Goal: Check status: Check status

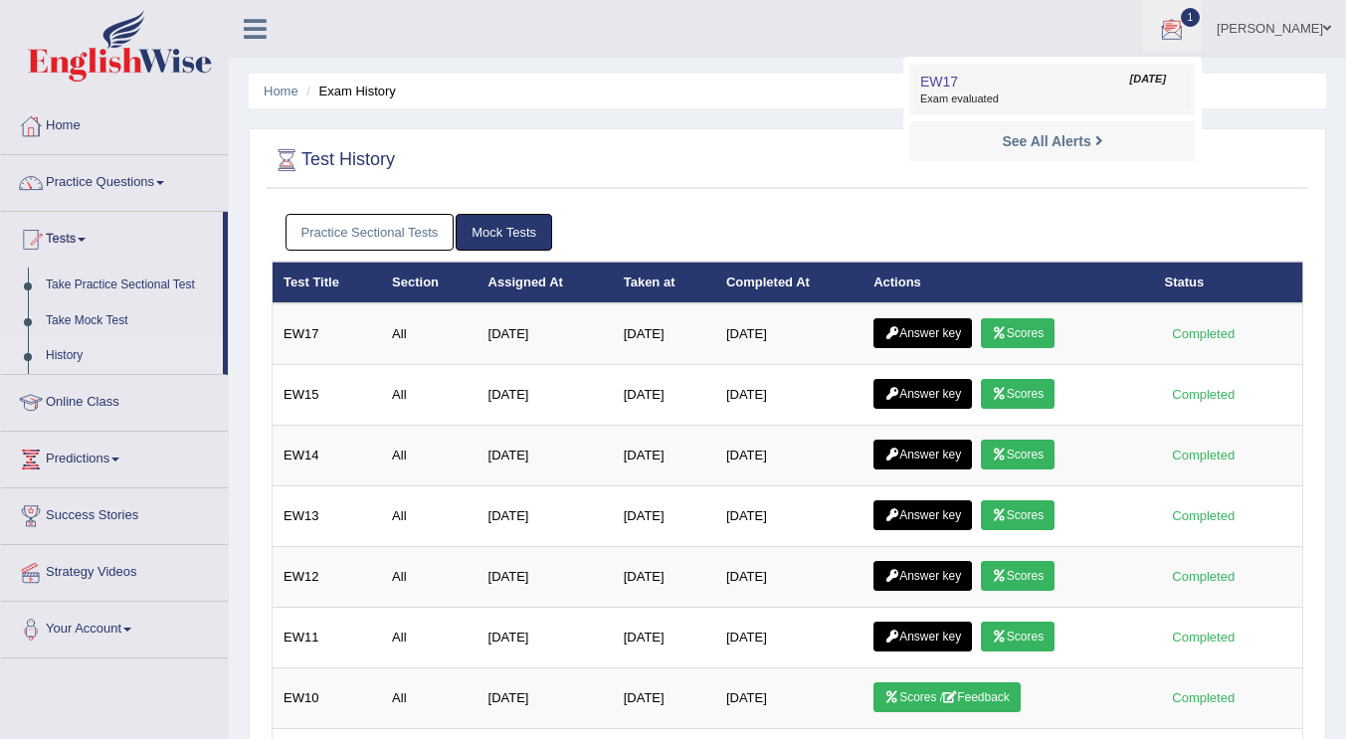
click at [989, 94] on span "Exam evaluated" at bounding box center [1052, 100] width 265 height 16
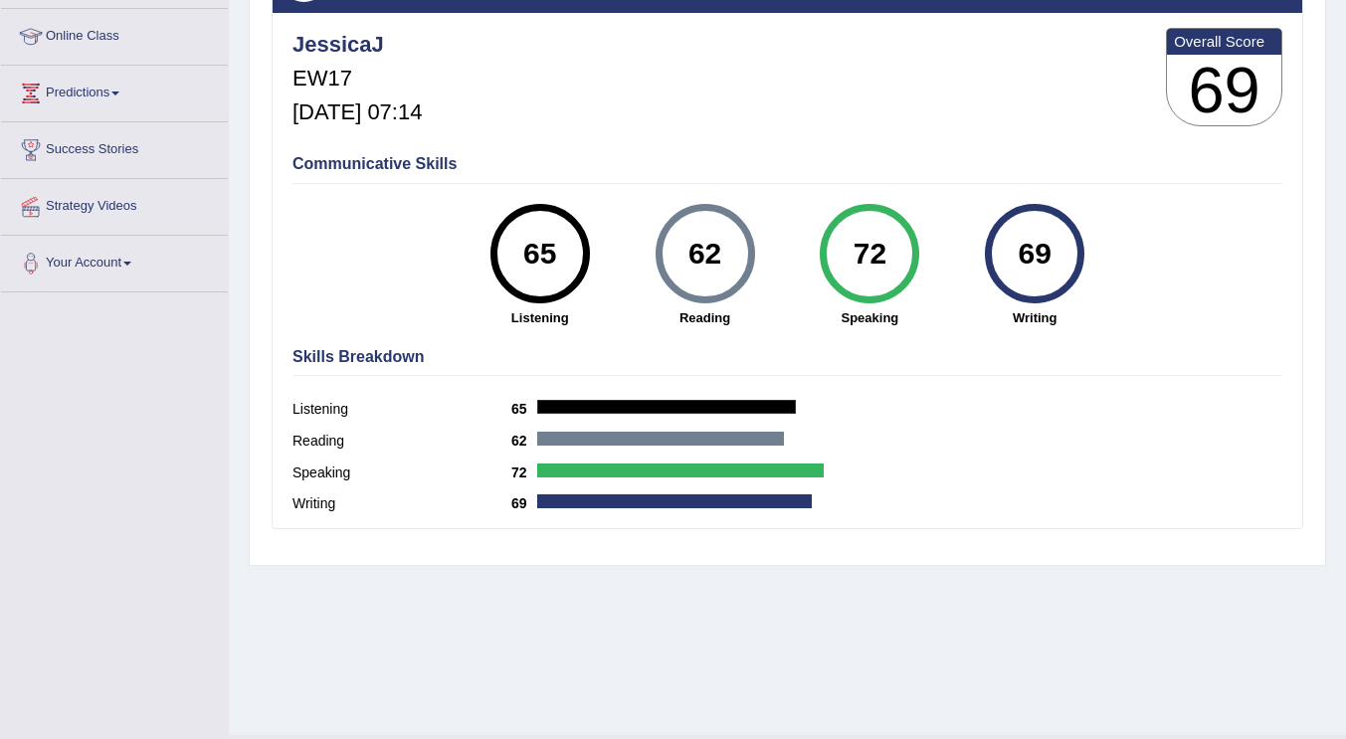
scroll to position [305, 0]
